Goal: Communication & Community: Connect with others

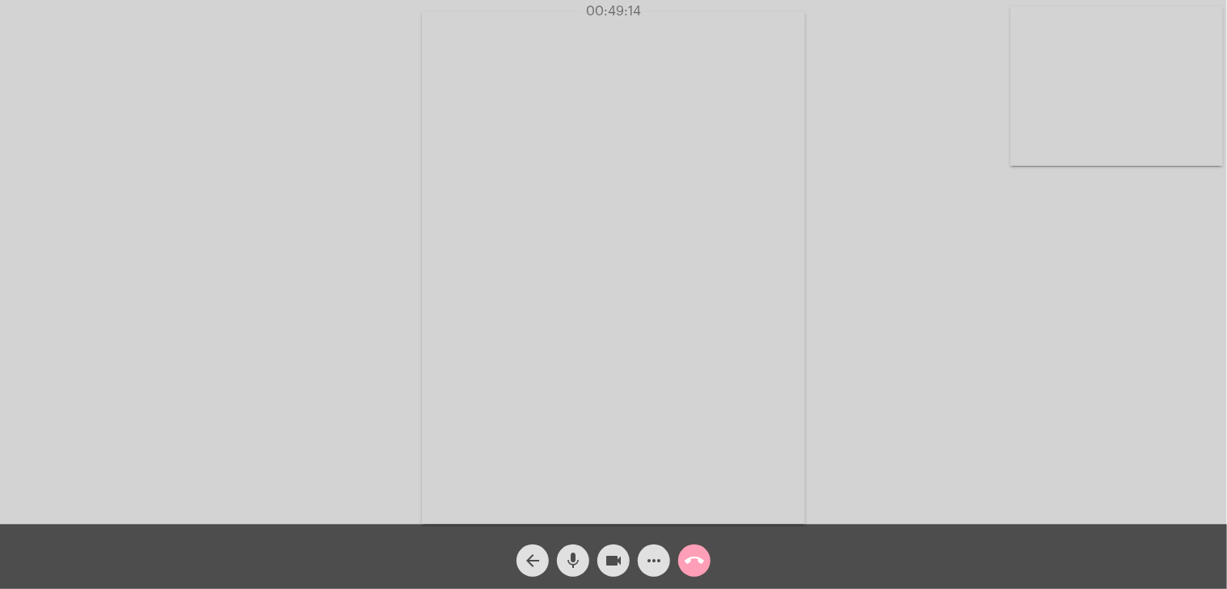
click at [698, 553] on mat-icon "call_end" at bounding box center [694, 560] width 19 height 19
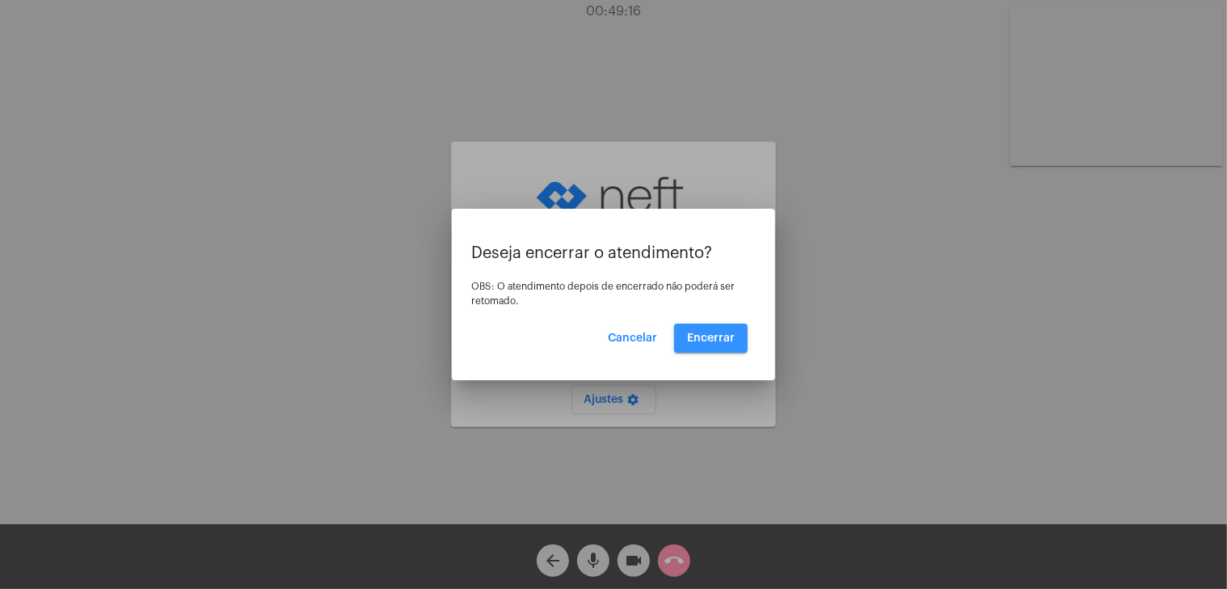
click at [713, 339] on span "Encerrar" at bounding box center [711, 337] width 48 height 11
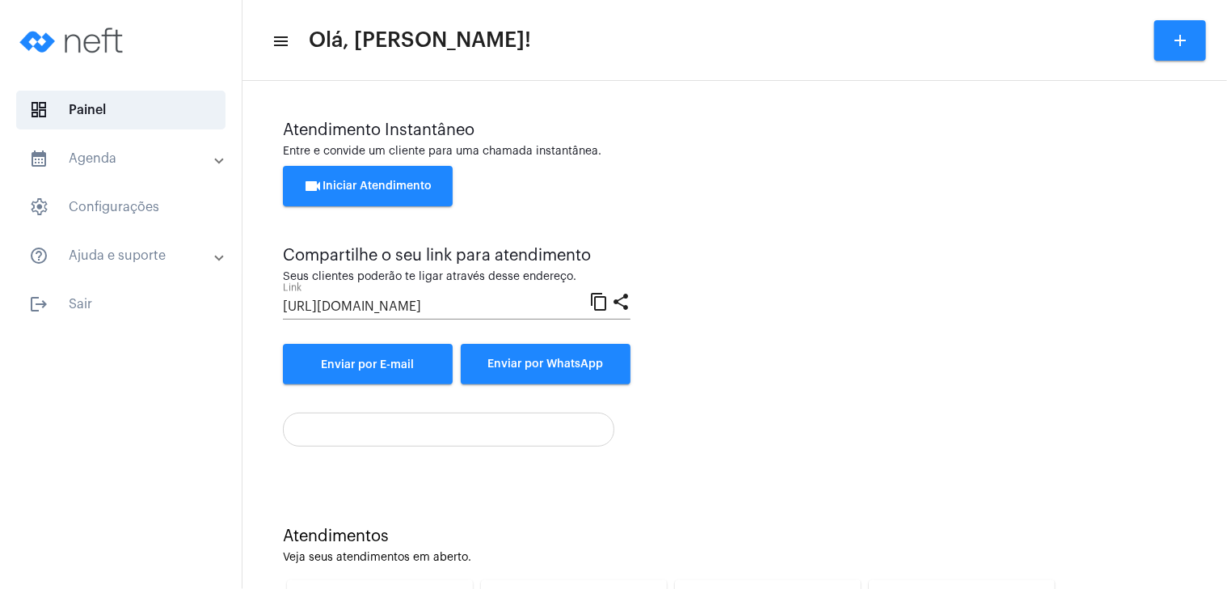
drag, startPoint x: 624, startPoint y: 225, endPoint x: 682, endPoint y: 146, distance: 97.7
click at [682, 146] on div "Entre e convide um cliente para uma chamada instantânea." at bounding box center [735, 152] width 904 height 12
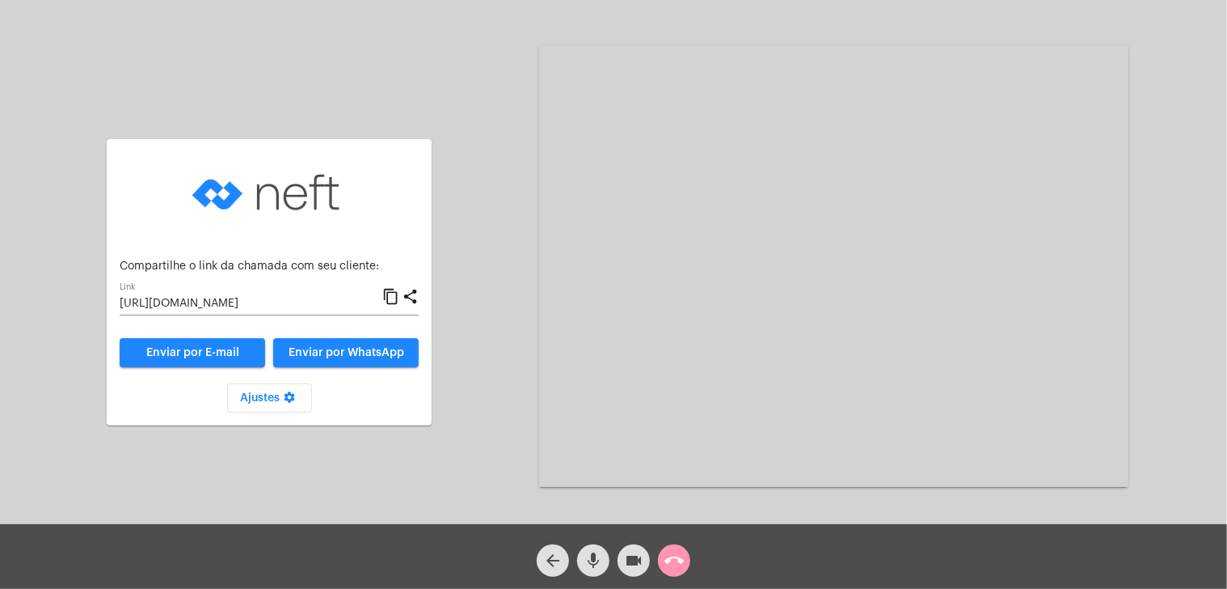
click at [388, 293] on mat-icon "content_copy" at bounding box center [390, 296] width 17 height 19
